Goal: Navigation & Orientation: Find specific page/section

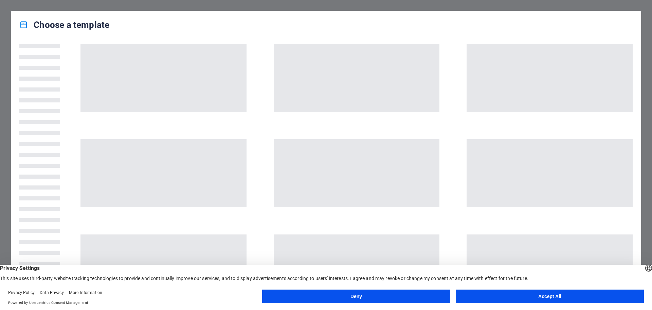
click at [554, 299] on button "Accept All" at bounding box center [550, 296] width 188 height 14
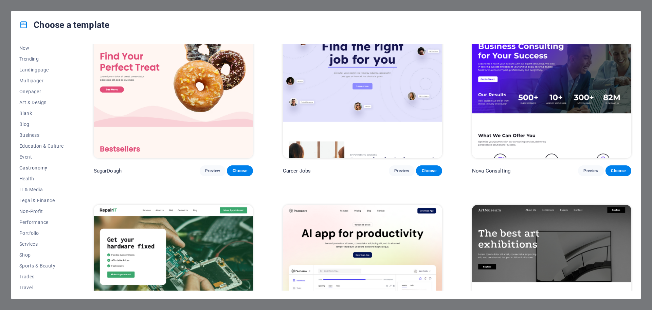
scroll to position [36, 0]
click at [32, 228] on span "Services" at bounding box center [41, 230] width 45 height 5
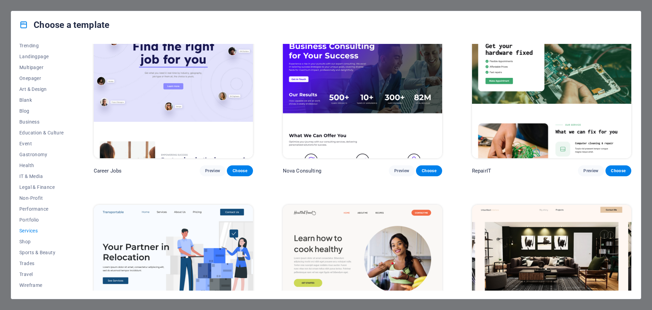
click at [32, 228] on span "Services" at bounding box center [41, 230] width 45 height 5
click at [32, 119] on span "Business" at bounding box center [41, 121] width 45 height 5
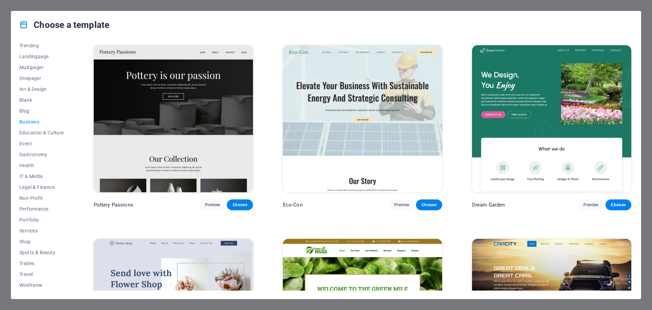
click at [32, 119] on span "Business" at bounding box center [41, 121] width 45 height 5
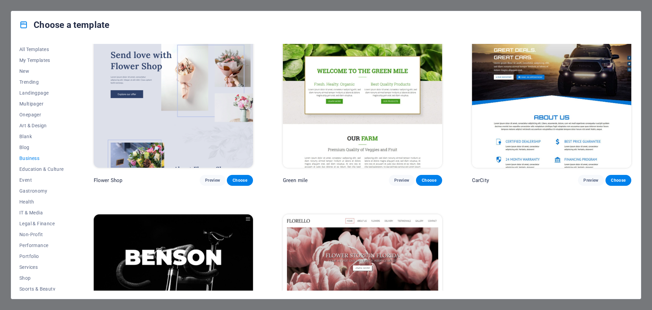
scroll to position [238, 0]
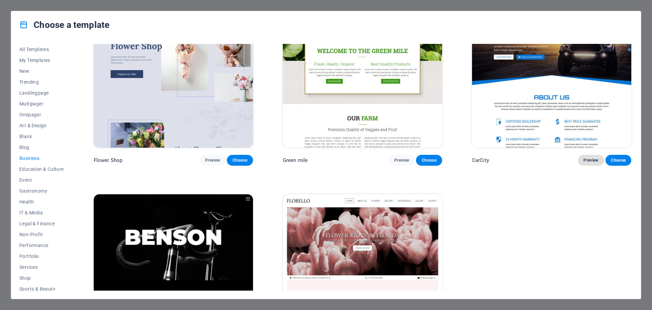
click at [586, 158] on span "Preview" at bounding box center [591, 159] width 15 height 5
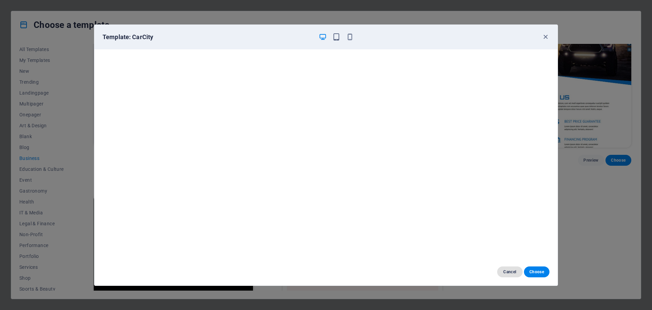
click at [507, 269] on span "Cancel" at bounding box center [510, 271] width 15 height 5
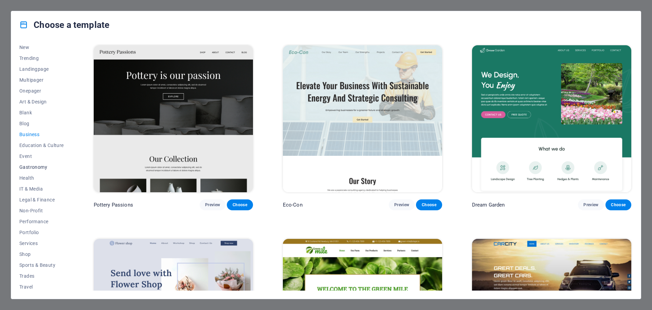
scroll to position [36, 0]
click at [42, 231] on span "Services" at bounding box center [41, 230] width 45 height 5
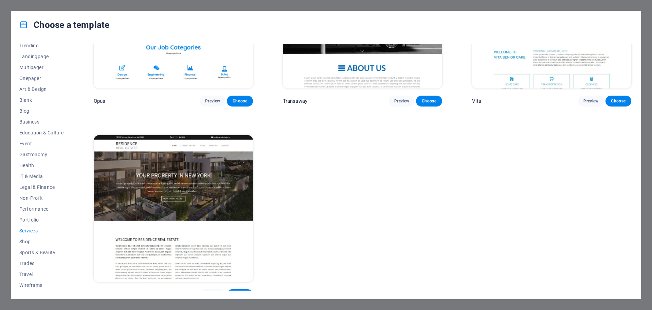
scroll to position [1268, 0]
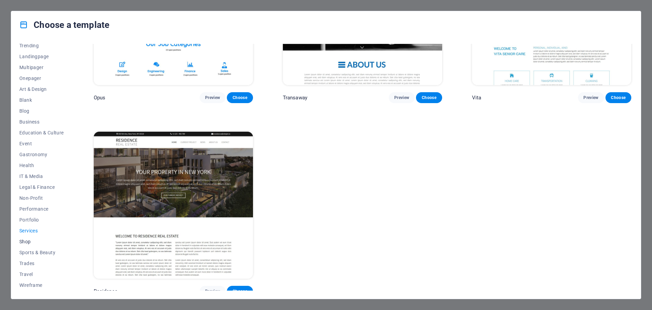
click at [37, 244] on button "Shop" at bounding box center [41, 241] width 45 height 11
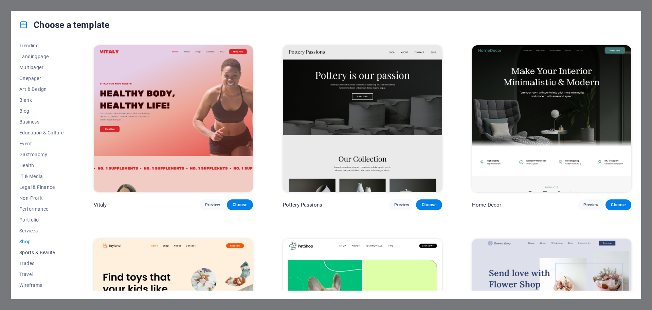
click at [42, 252] on span "Sports & Beauty" at bounding box center [41, 251] width 45 height 5
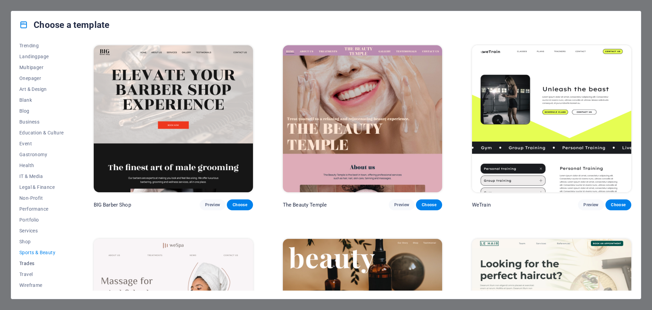
click at [43, 262] on span "Trades" at bounding box center [41, 262] width 45 height 5
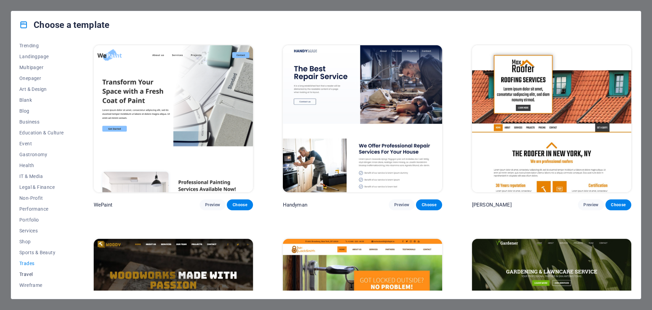
click at [45, 275] on span "Travel" at bounding box center [41, 273] width 45 height 5
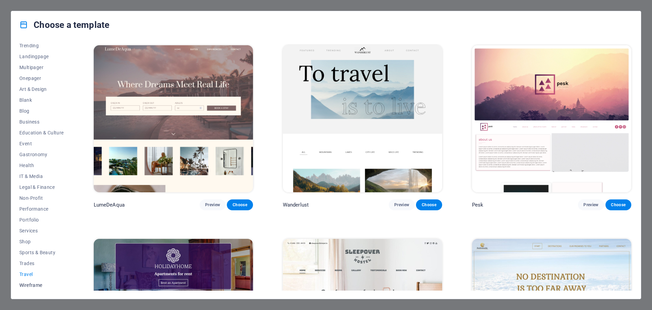
click at [40, 284] on span "Wireframe" at bounding box center [41, 284] width 45 height 5
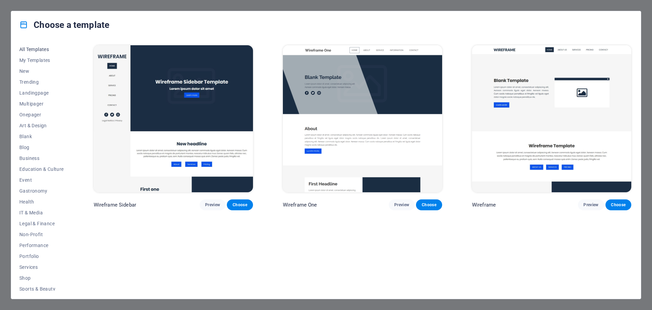
click at [51, 48] on span "All Templates" at bounding box center [41, 49] width 45 height 5
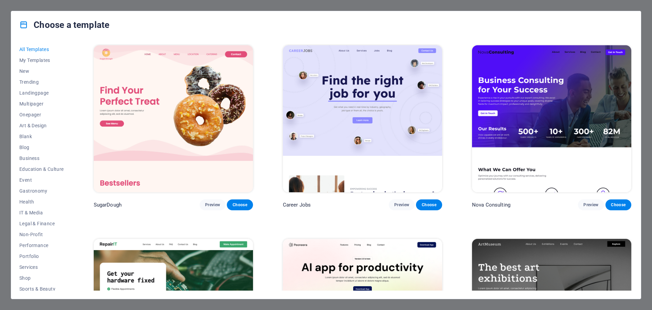
click at [23, 23] on icon at bounding box center [23, 24] width 9 height 9
click at [107, 30] on h4 "Choose a template" at bounding box center [64, 24] width 90 height 11
click at [646, 5] on div "Choose a template All Templates My Templates New Trending Landingpage Multipage…" at bounding box center [326, 155] width 652 height 310
